Goal: Find specific page/section: Find specific page/section

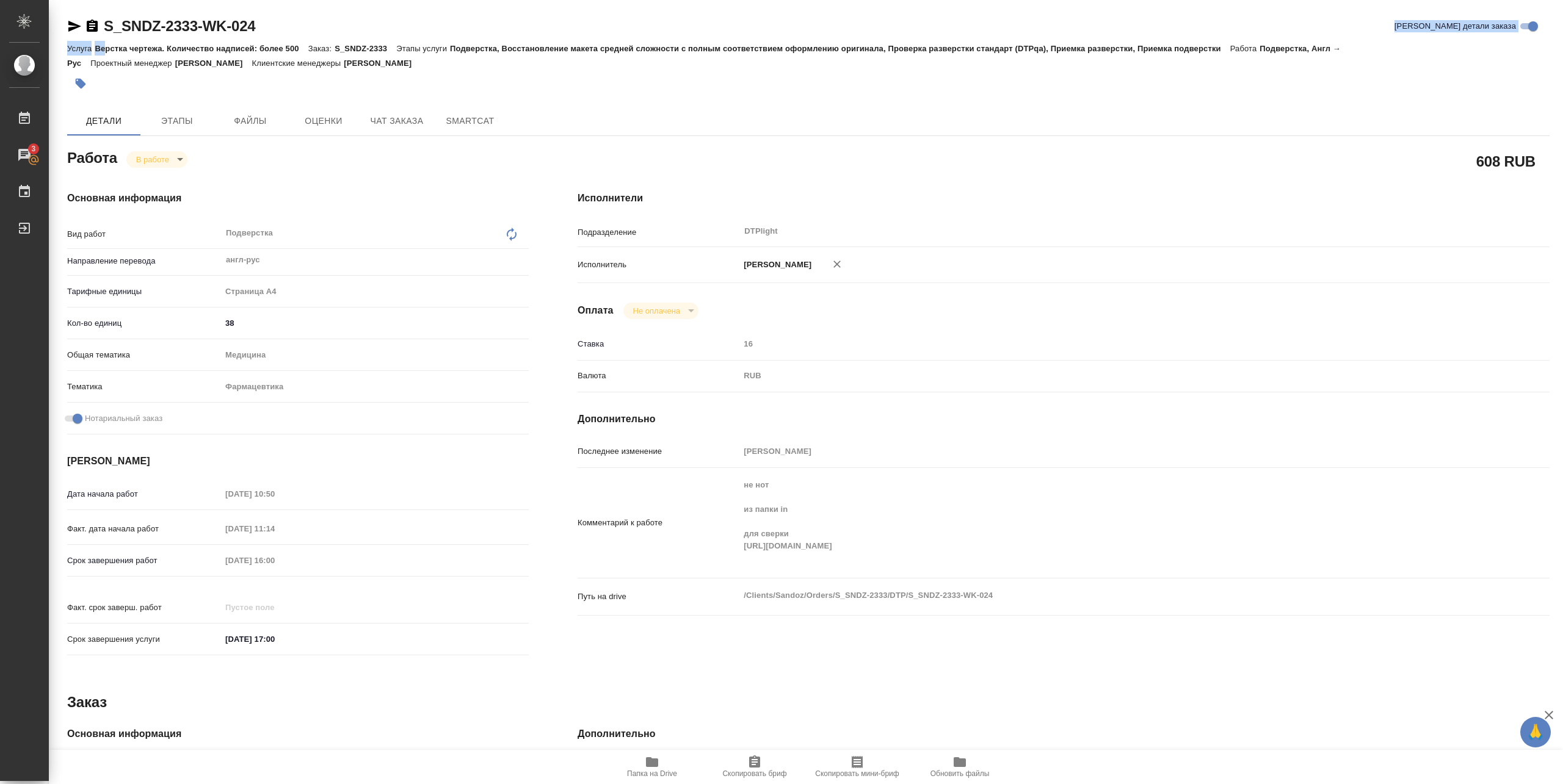
drag, startPoint x: 104, startPoint y: 40, endPoint x: 259, endPoint y: 32, distance: 155.2
click at [259, 32] on div "S_SNDZ-2333-WK-024 Кратко детали заказа Услуга Верстка чертежа. Количество надп…" at bounding box center [809, 56] width 1482 height 81
click at [376, 86] on div at bounding box center [561, 83] width 988 height 27
drag, startPoint x: 96, startPoint y: 32, endPoint x: 265, endPoint y: 29, distance: 169.0
click at [262, 31] on div "S_SNDZ-2333-WK-024 Кратко детали заказа" at bounding box center [809, 27] width 1482 height 20
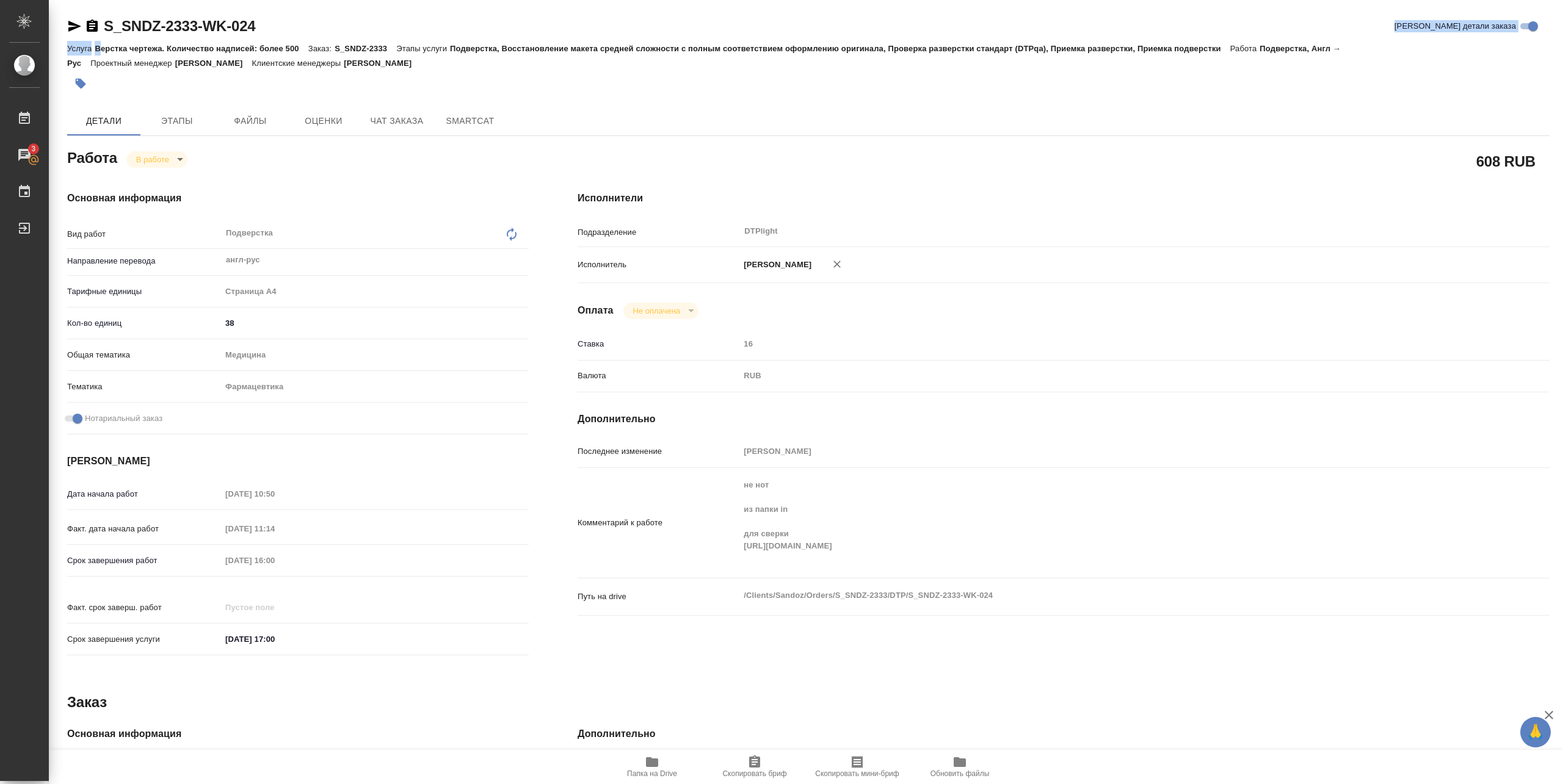
drag, startPoint x: 288, startPoint y: 28, endPoint x: 101, endPoint y: 42, distance: 187.5
click at [101, 42] on div "S_SNDZ-2333-WK-024 Кратко детали заказа Услуга Верстка чертежа. Количество надп…" at bounding box center [809, 56] width 1482 height 81
click at [321, 32] on div "S_SNDZ-2333-WK-024 Кратко детали заказа" at bounding box center [809, 27] width 1482 height 20
drag, startPoint x: 281, startPoint y: 29, endPoint x: 108, endPoint y: 37, distance: 173.2
click at [108, 37] on div "S_SNDZ-2333-WK-024 Кратко детали заказа" at bounding box center [809, 28] width 1482 height 24
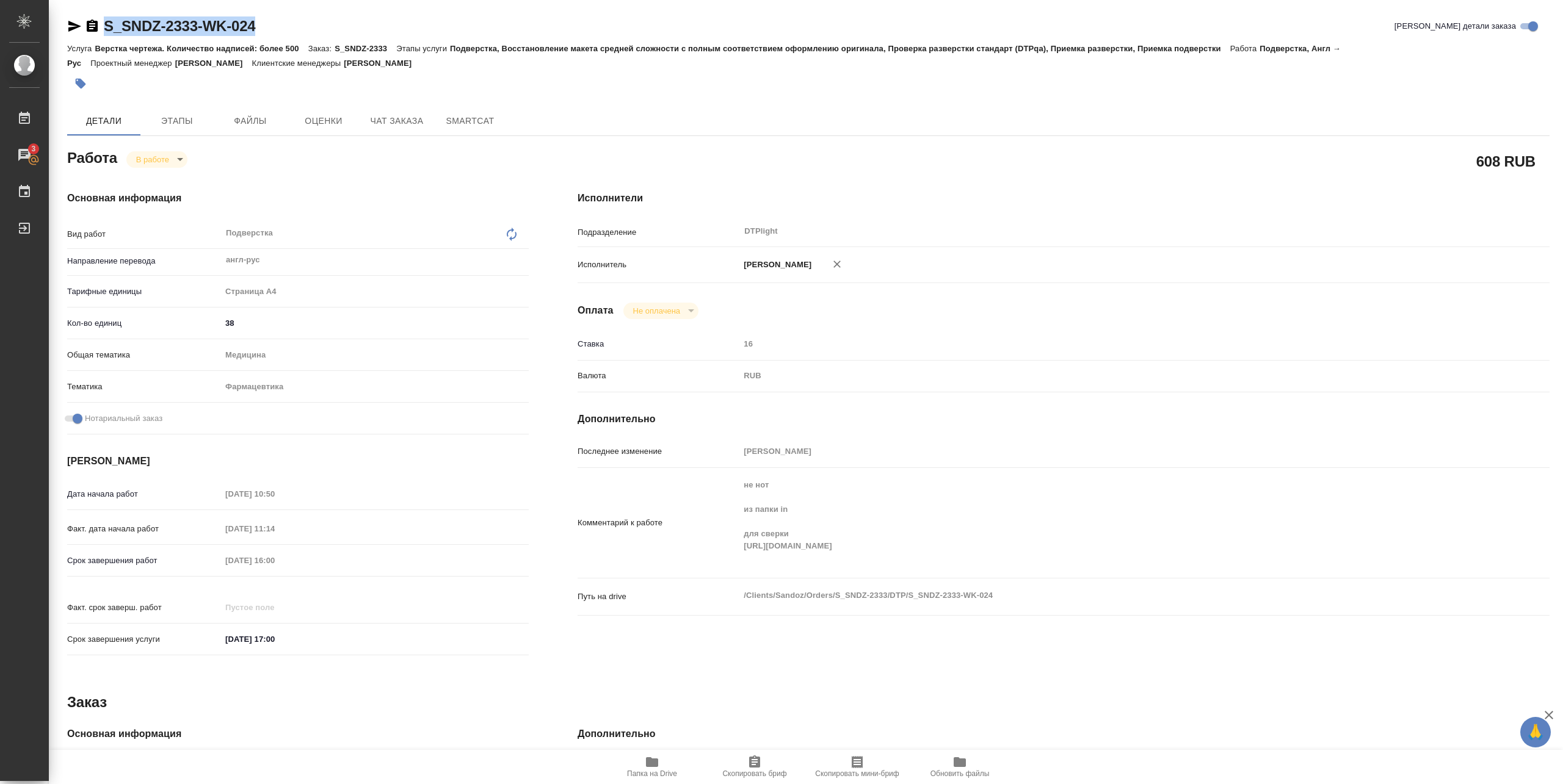
copy link "S_SNDZ-2333-WK-024"
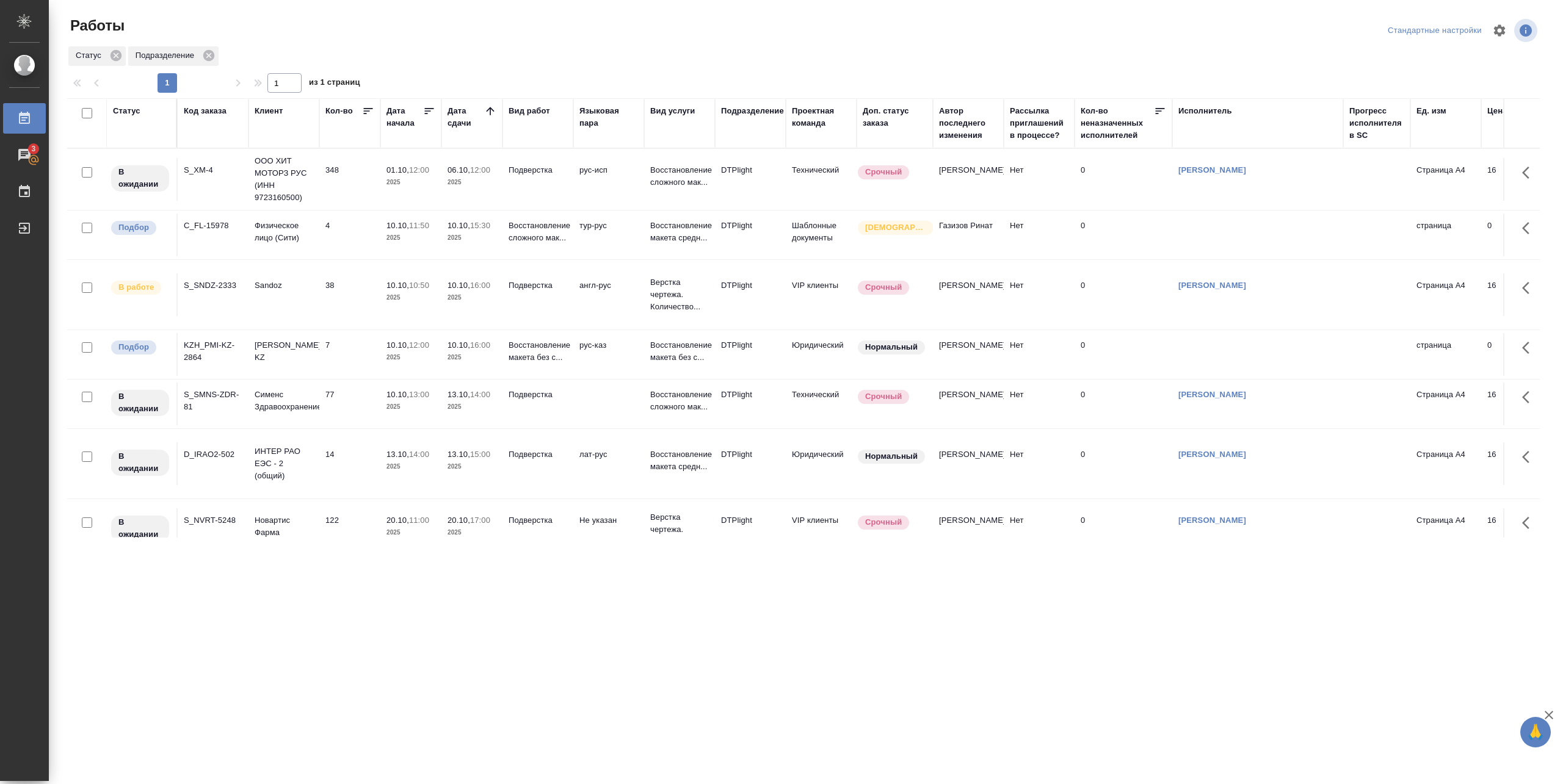
scroll to position [37, 0]
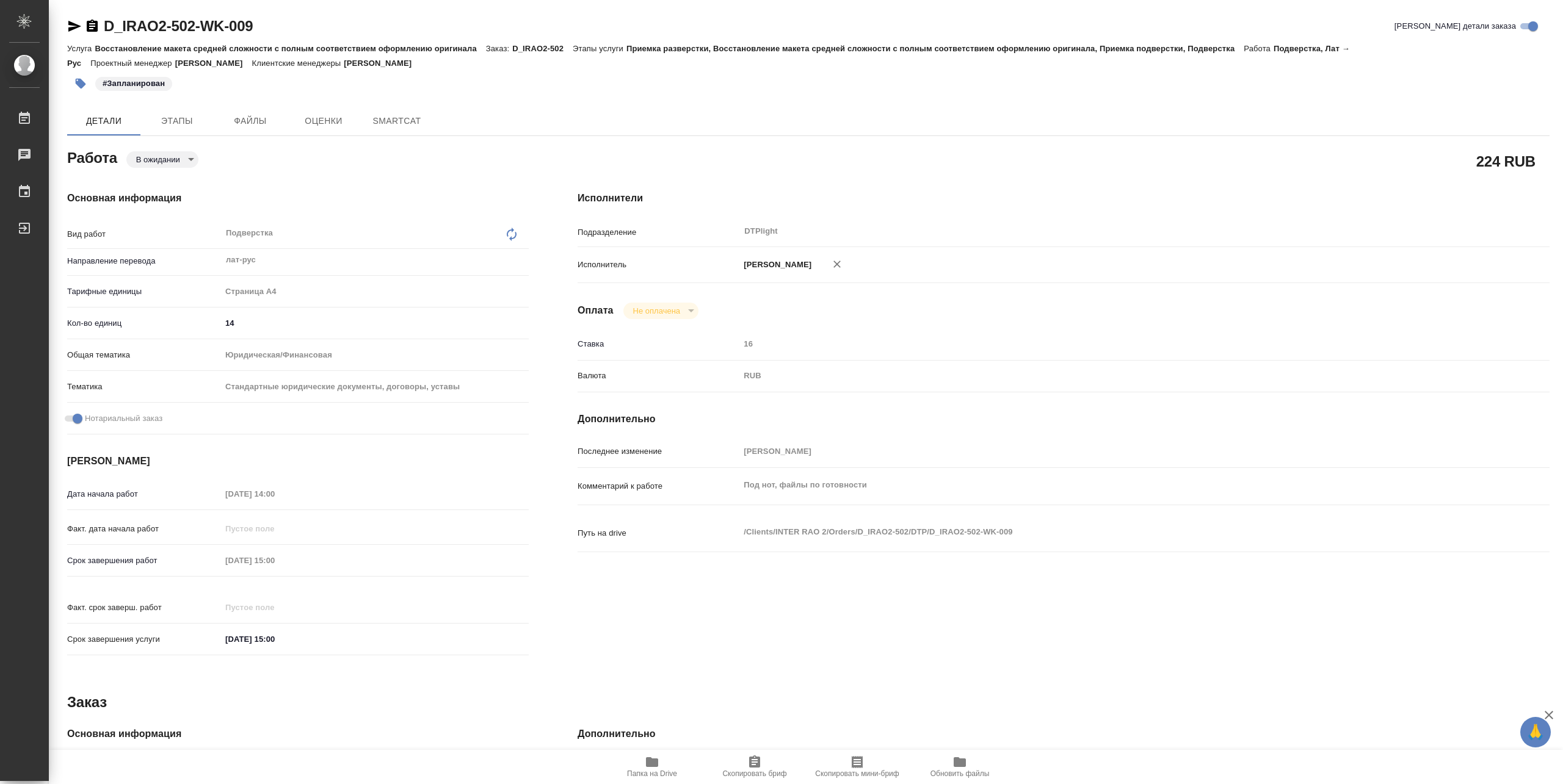
type textarea "x"
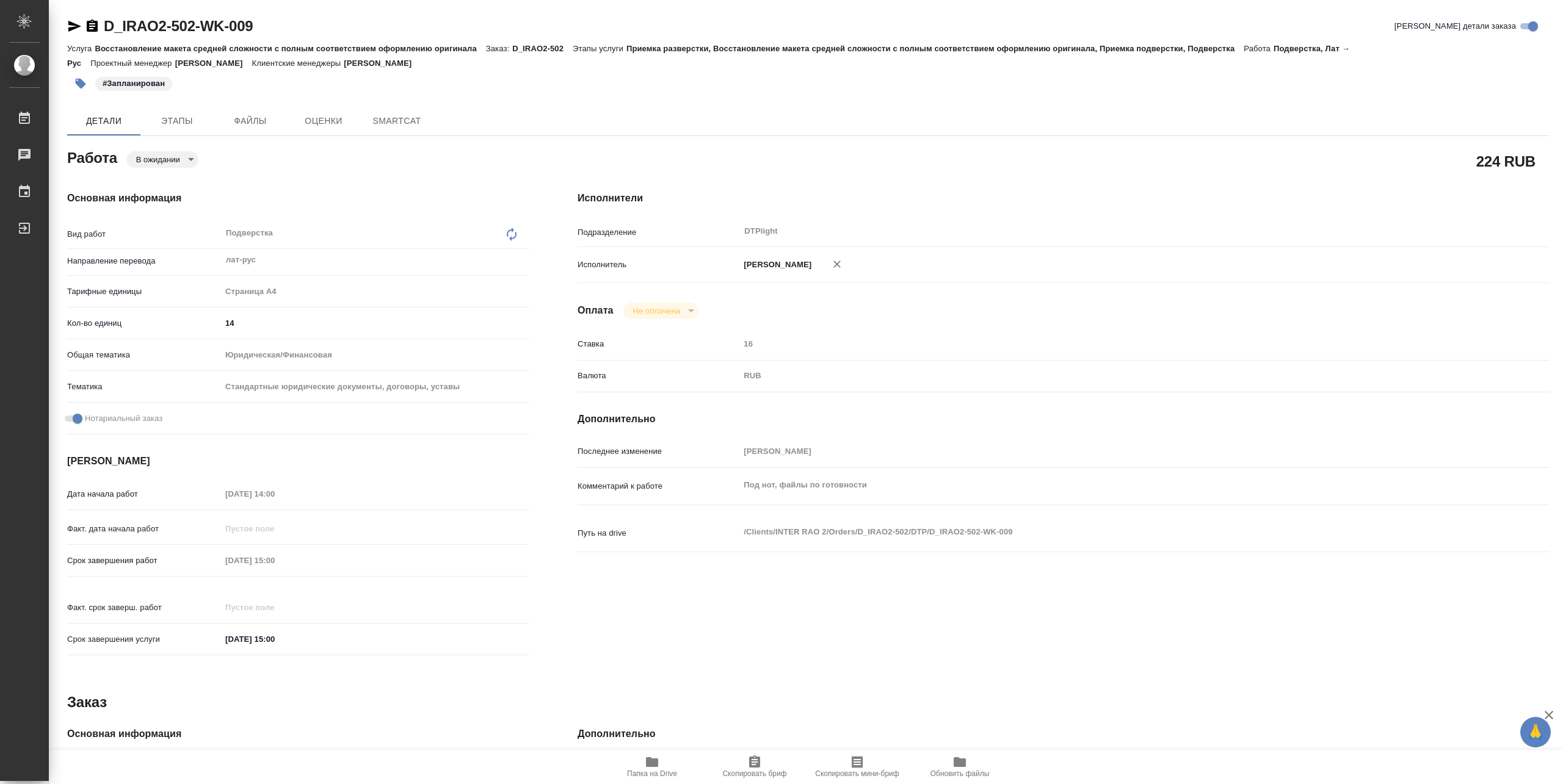
type textarea "x"
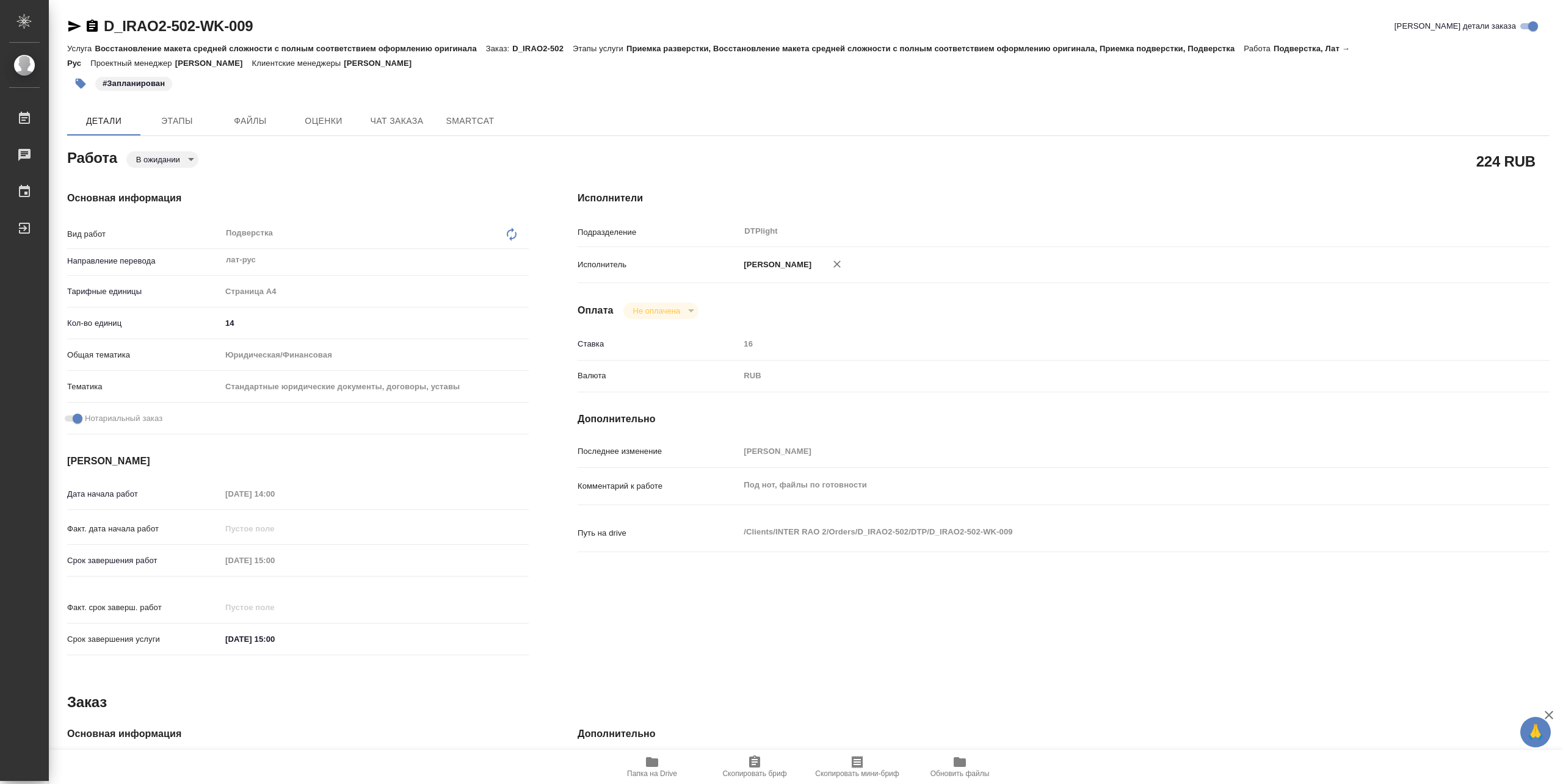
type textarea "x"
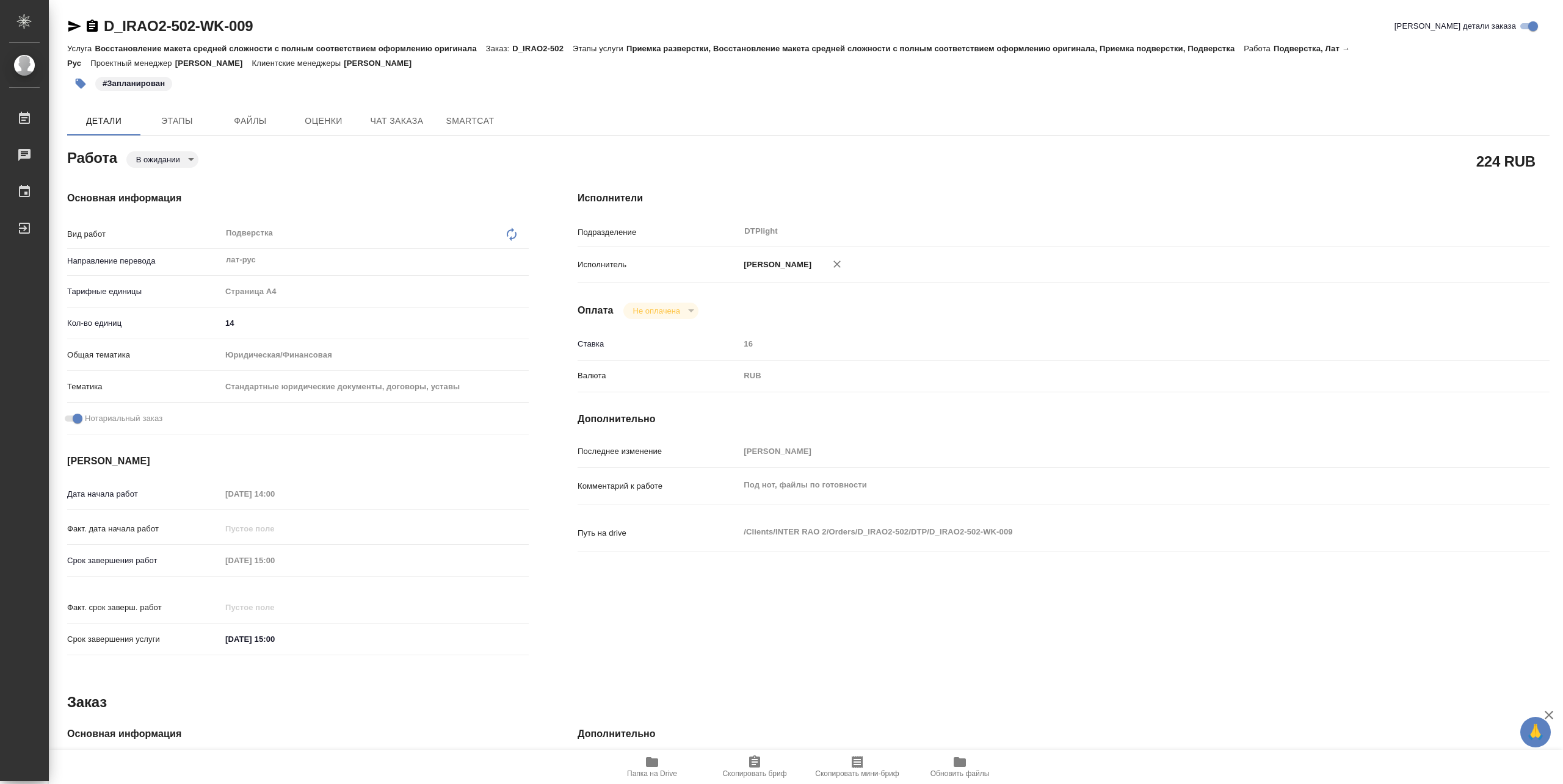
type textarea "x"
